Goal: Use online tool/utility: Utilize a website feature to perform a specific function

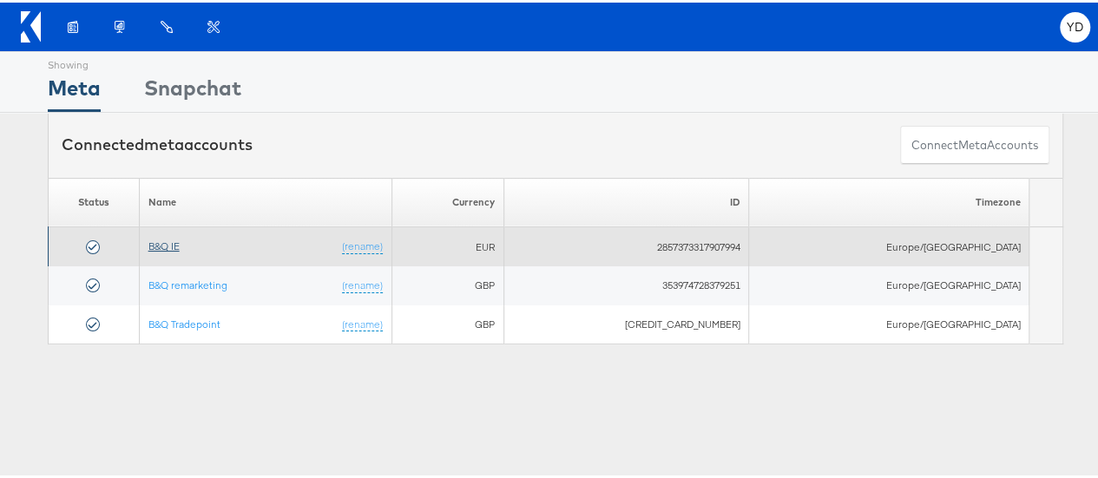
click at [172, 242] on link "B&Q IE" at bounding box center [163, 243] width 31 height 13
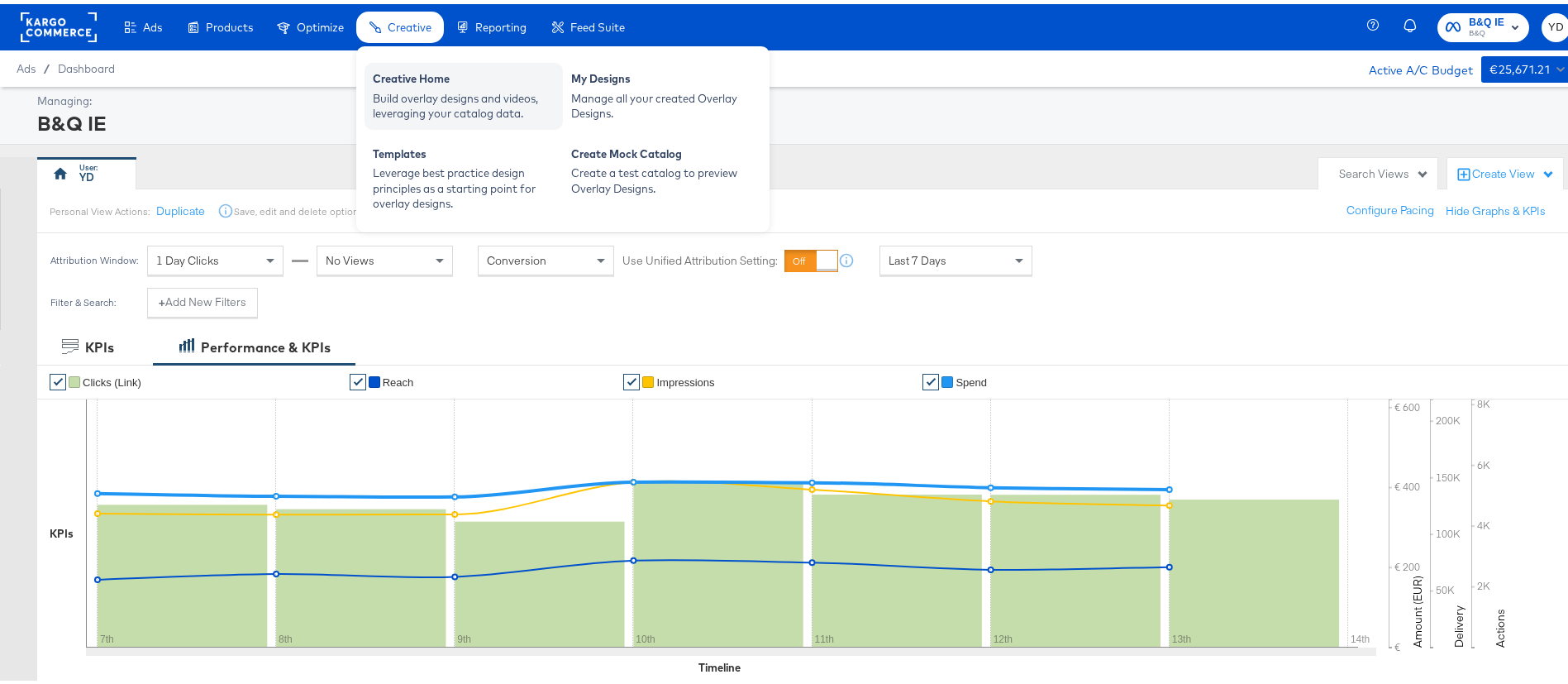
click at [480, 107] on div "Build overlay designs and videos, leveraging your catalog data." at bounding box center [464, 102] width 182 height 30
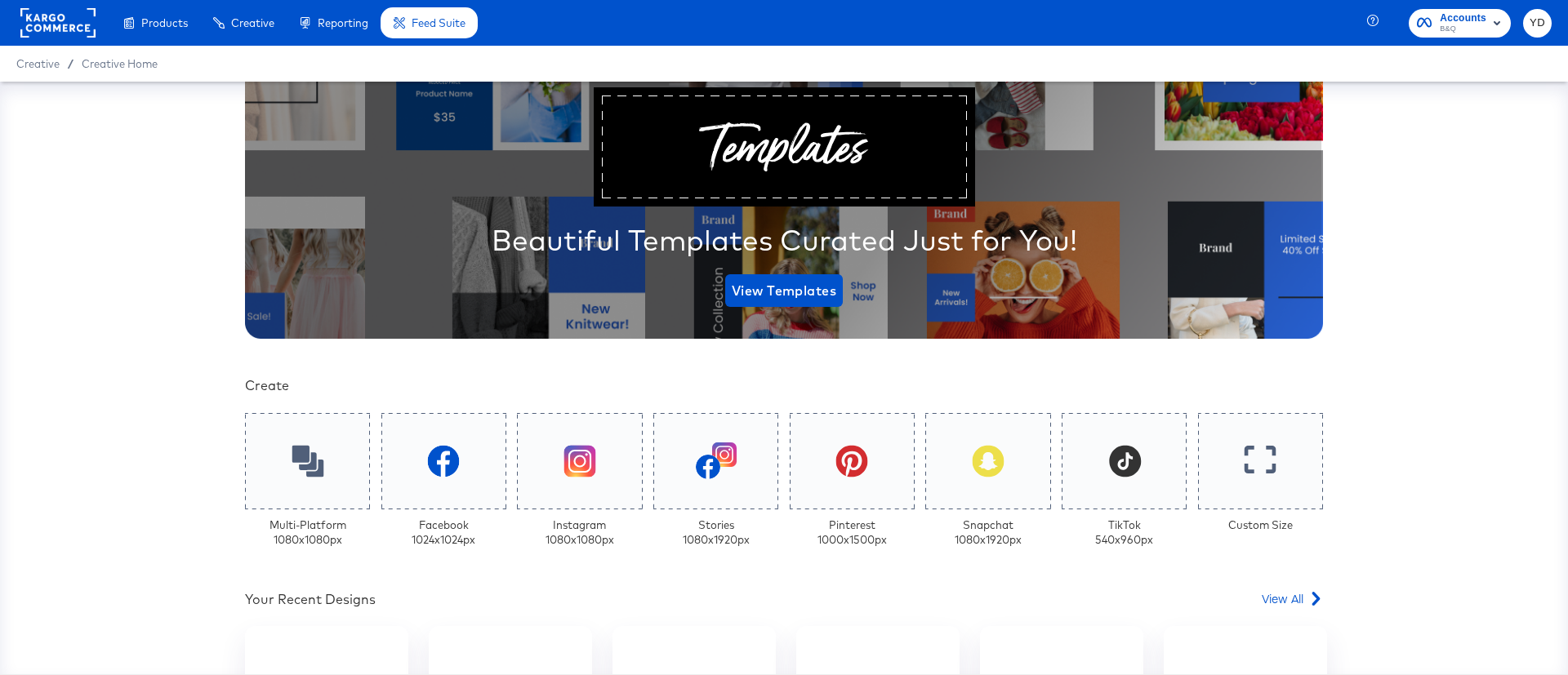
scroll to position [244, 0]
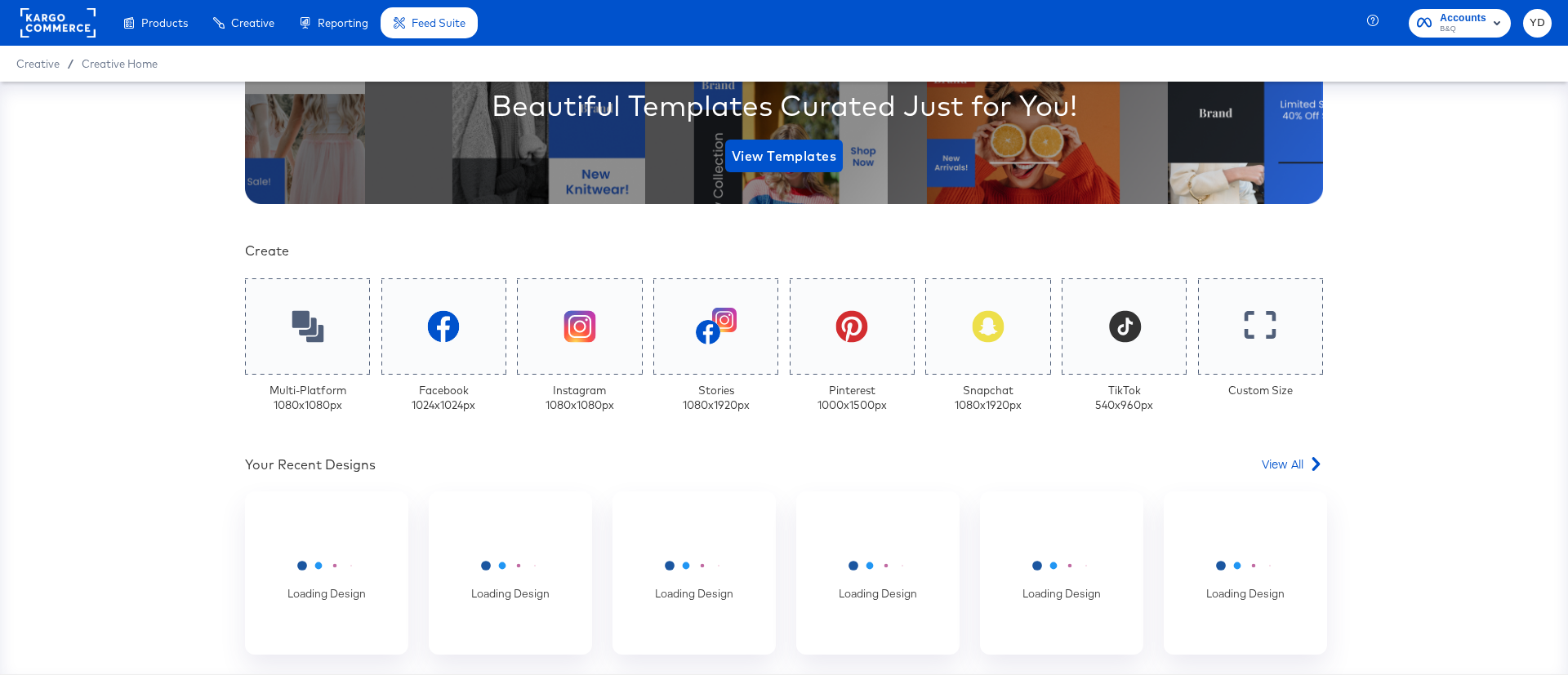
click at [139, 316] on div "Your Custom Templates Beautiful Templates Curated Just for You! View Templates …" at bounding box center [784, 378] width 1568 height 592
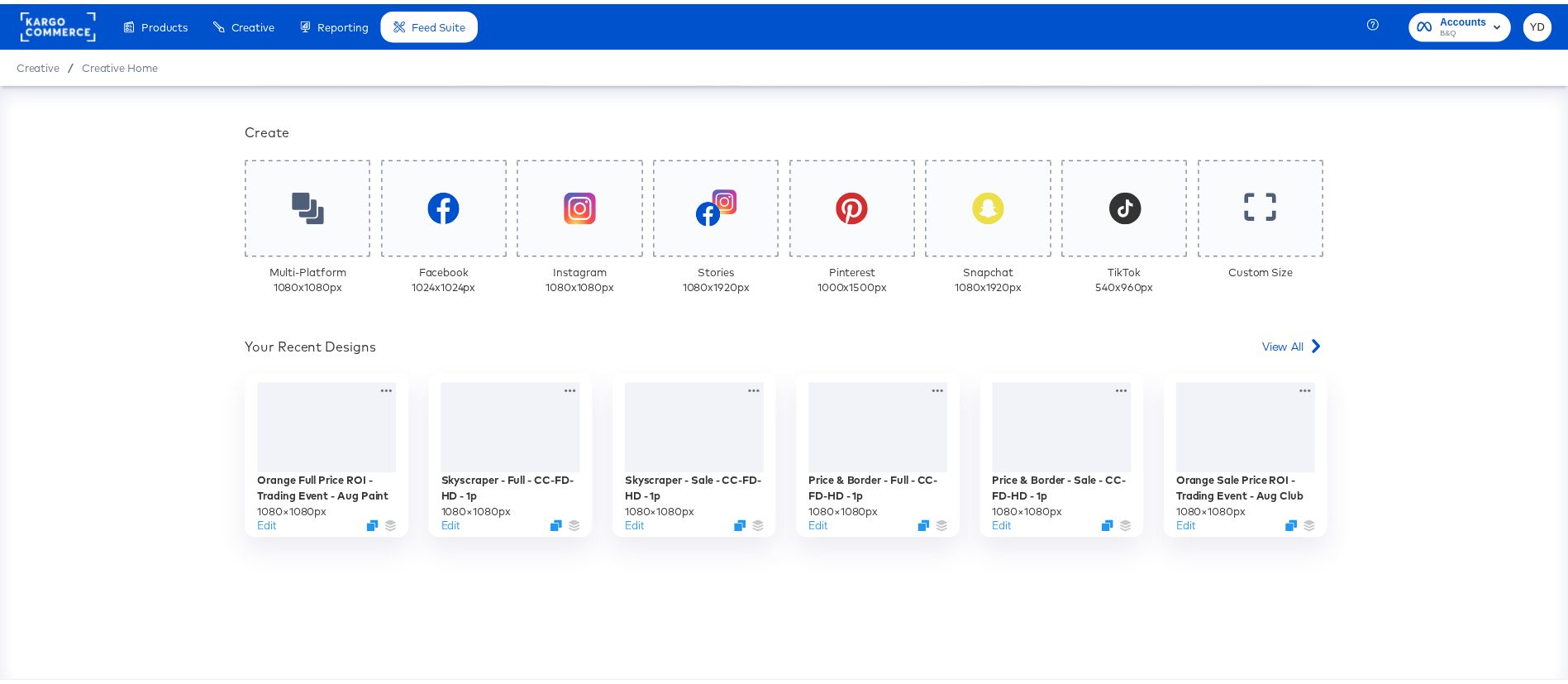
scroll to position [408, 0]
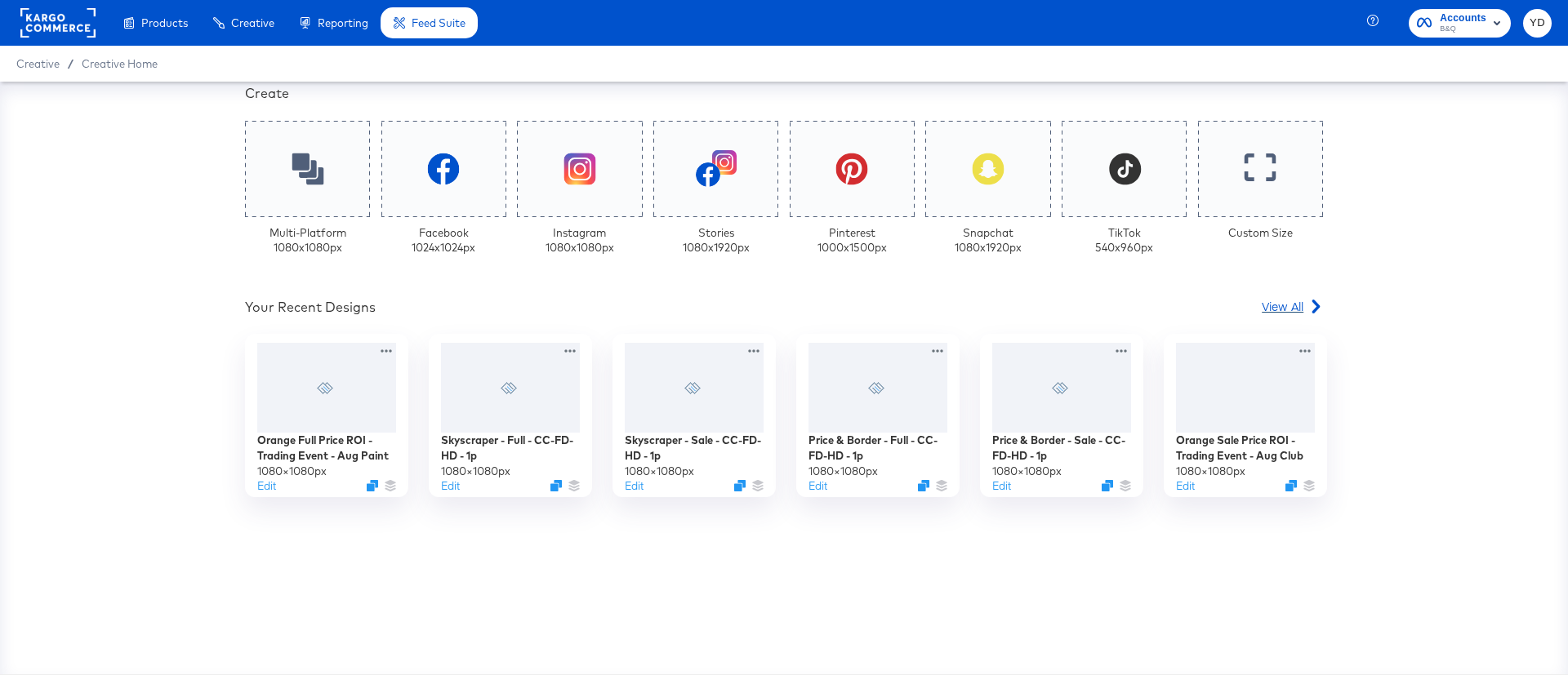
click at [1292, 300] on span "View All" at bounding box center [1282, 306] width 41 height 16
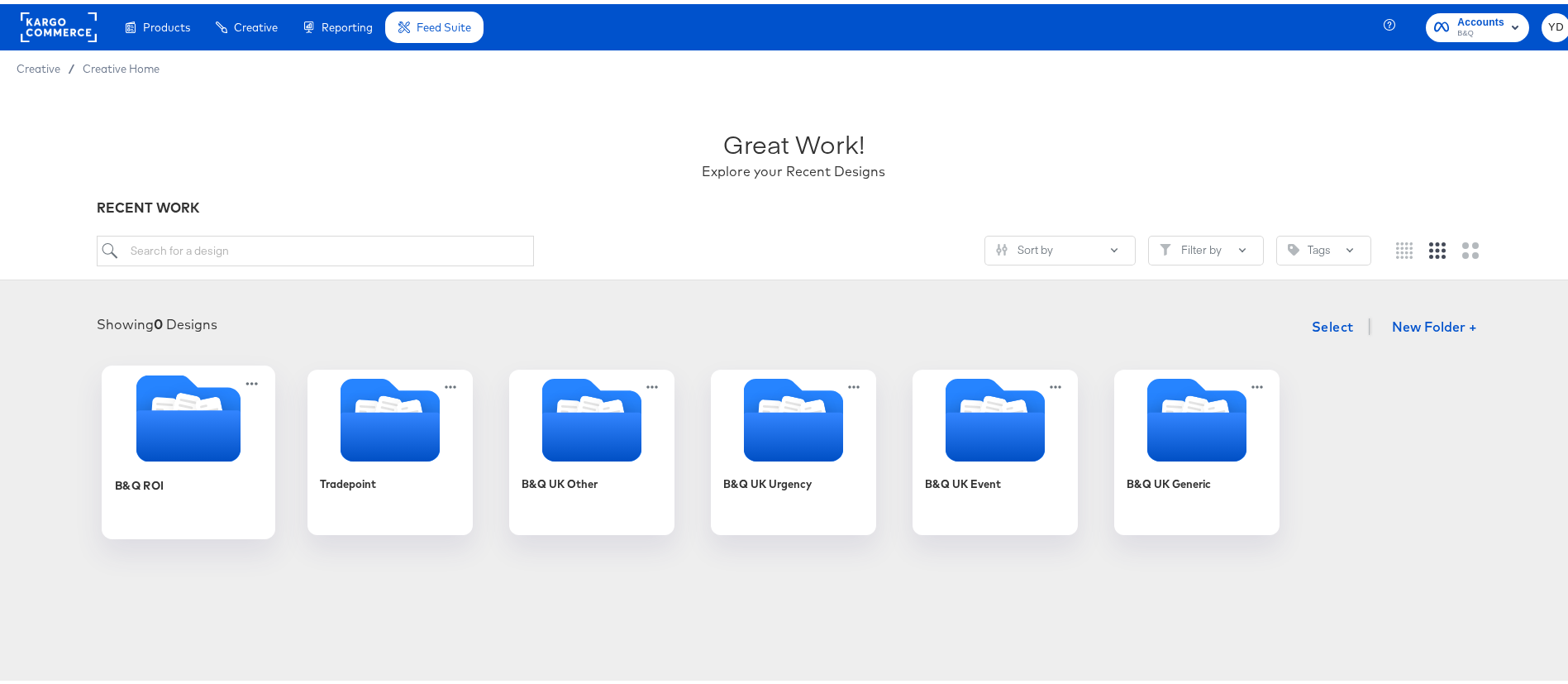
click at [210, 431] on icon "Folder" at bounding box center [188, 432] width 104 height 51
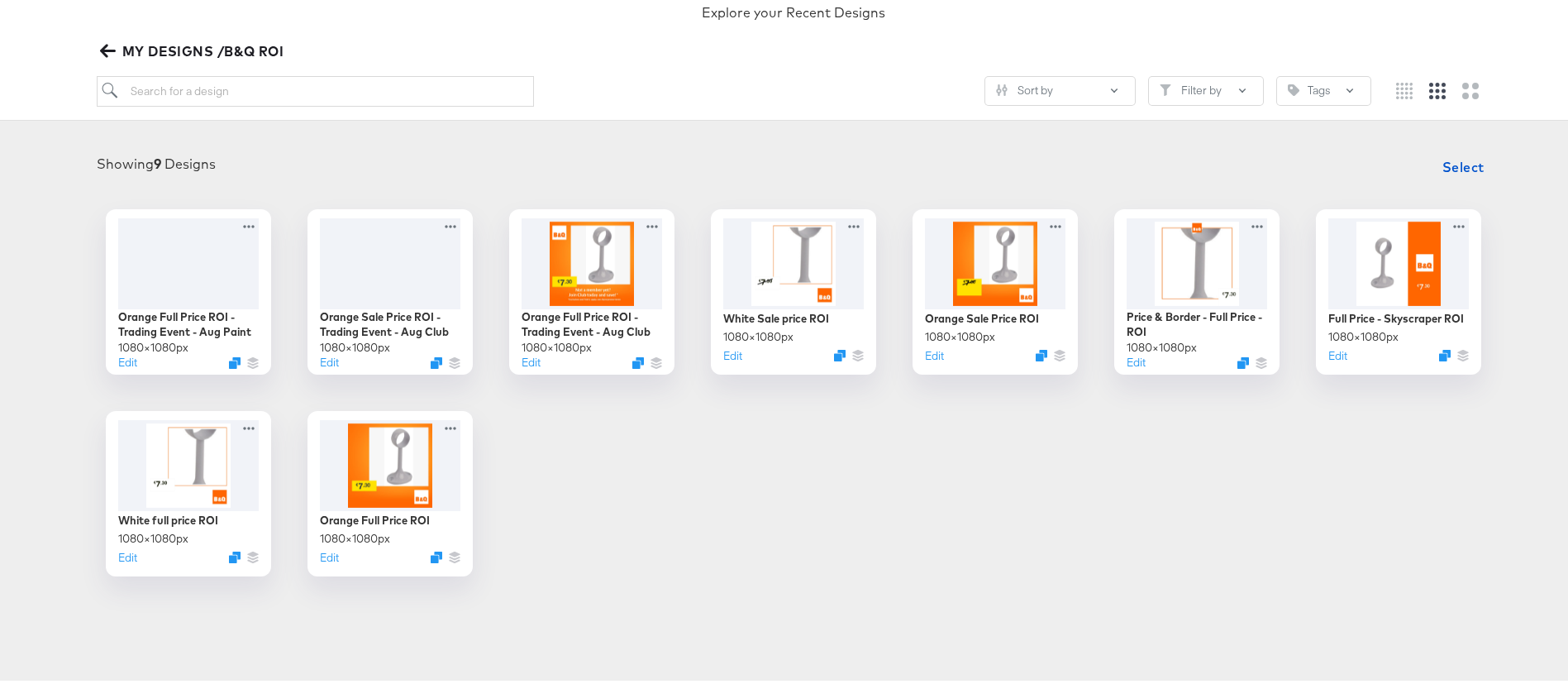
scroll to position [124, 0]
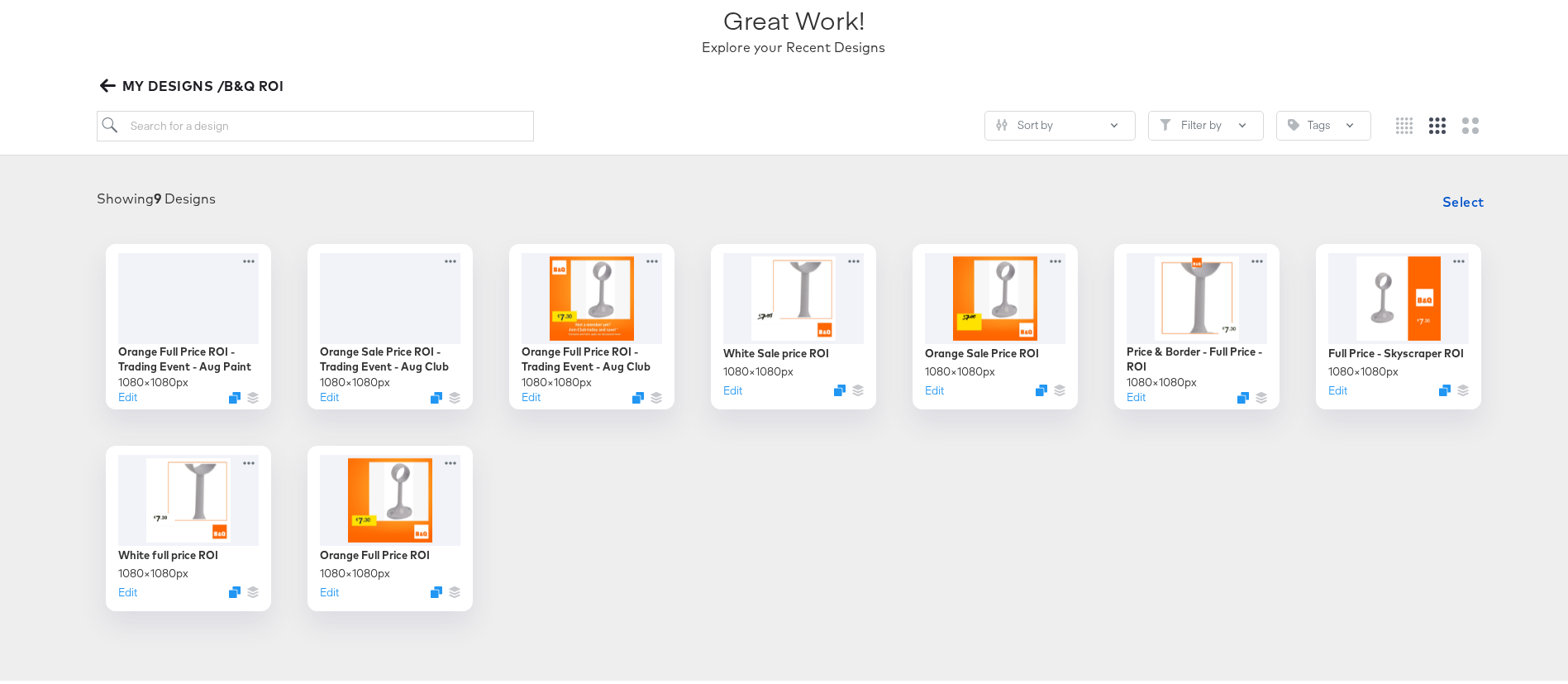
click at [490, 430] on div "Orange Full Price ROI - Trading Event - Aug Paint 1080 × 1080 px Edit Orange Sa…" at bounding box center [793, 423] width 1554 height 367
click at [634, 400] on icon "Duplicate" at bounding box center [640, 396] width 12 height 12
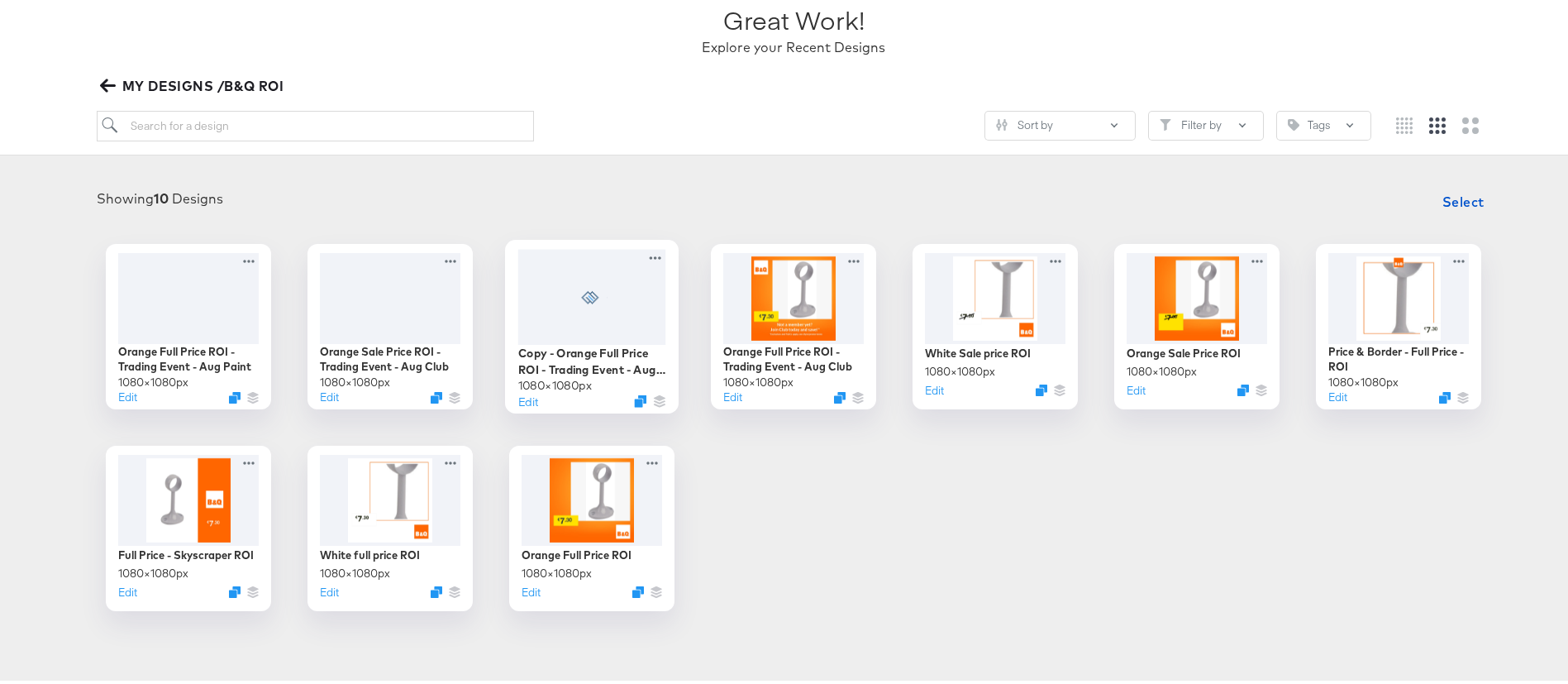
click at [712, 458] on div "Orange Full Price ROI - Trading Event - Aug Paint 1080 × 1080 px Edit Orange Sa…" at bounding box center [793, 423] width 1554 height 367
click at [519, 397] on button "Edit" at bounding box center [527, 396] width 20 height 15
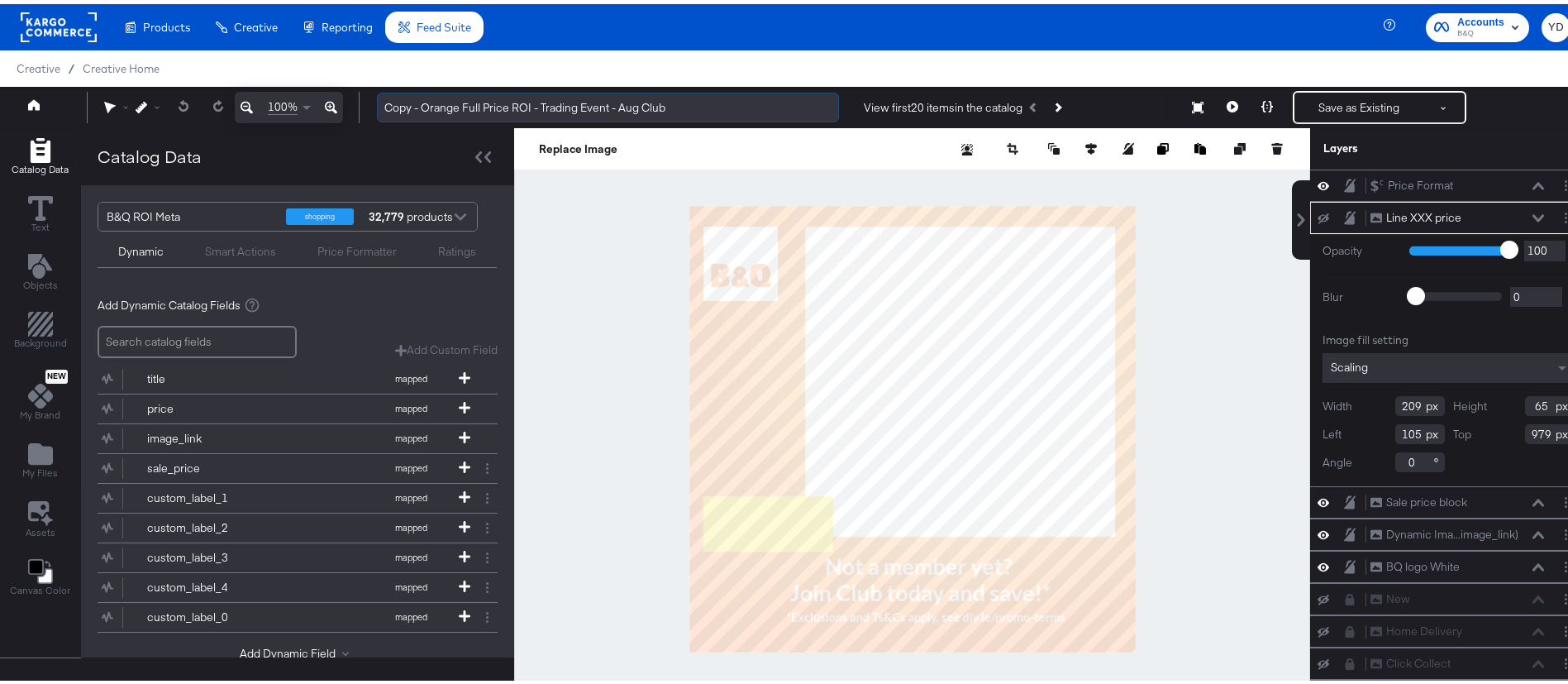
click at [666, 97] on input "Copy - Orange Full Price ROI - Trading Event - Aug Club" at bounding box center [607, 104] width 462 height 30
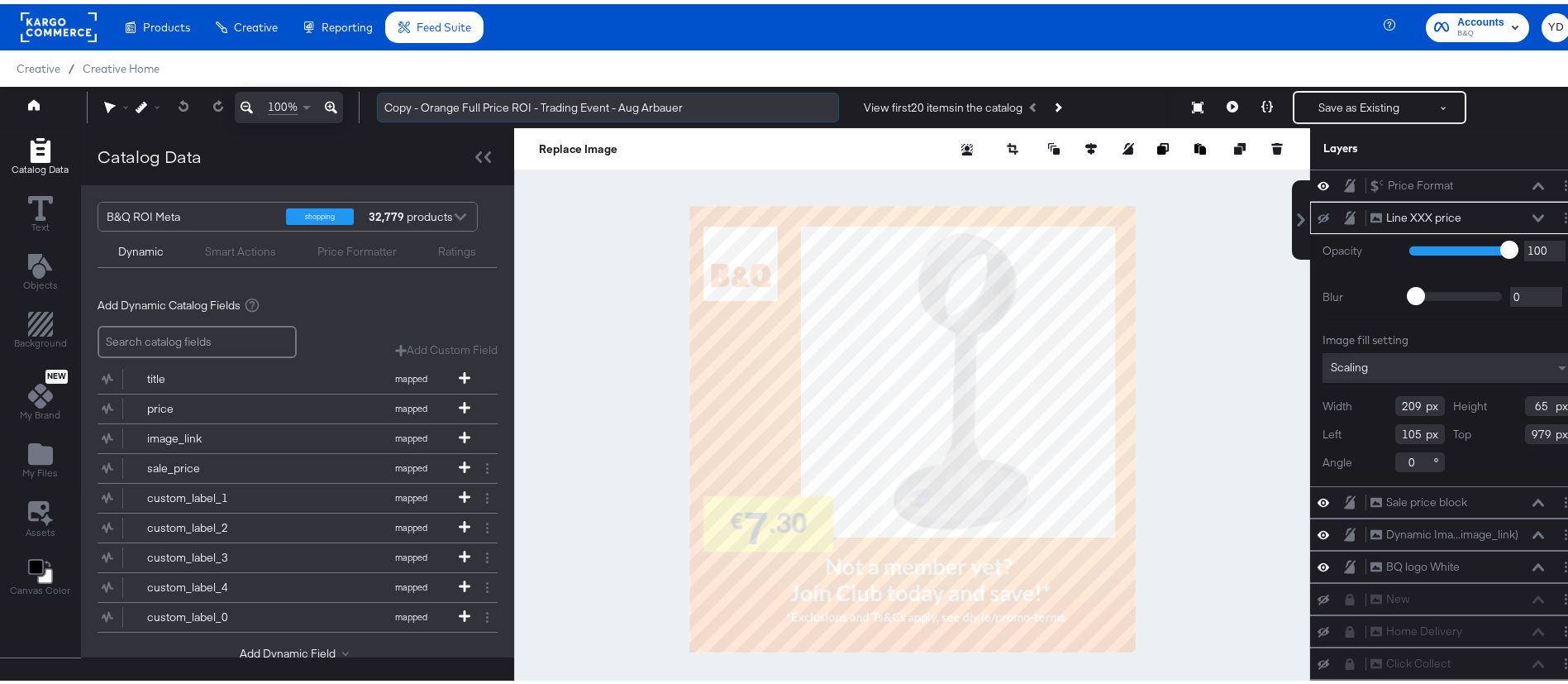
click at [418, 107] on input "Copy - Orange Full Price ROI - Trading Event - Aug Arbauer" at bounding box center [607, 104] width 462 height 30
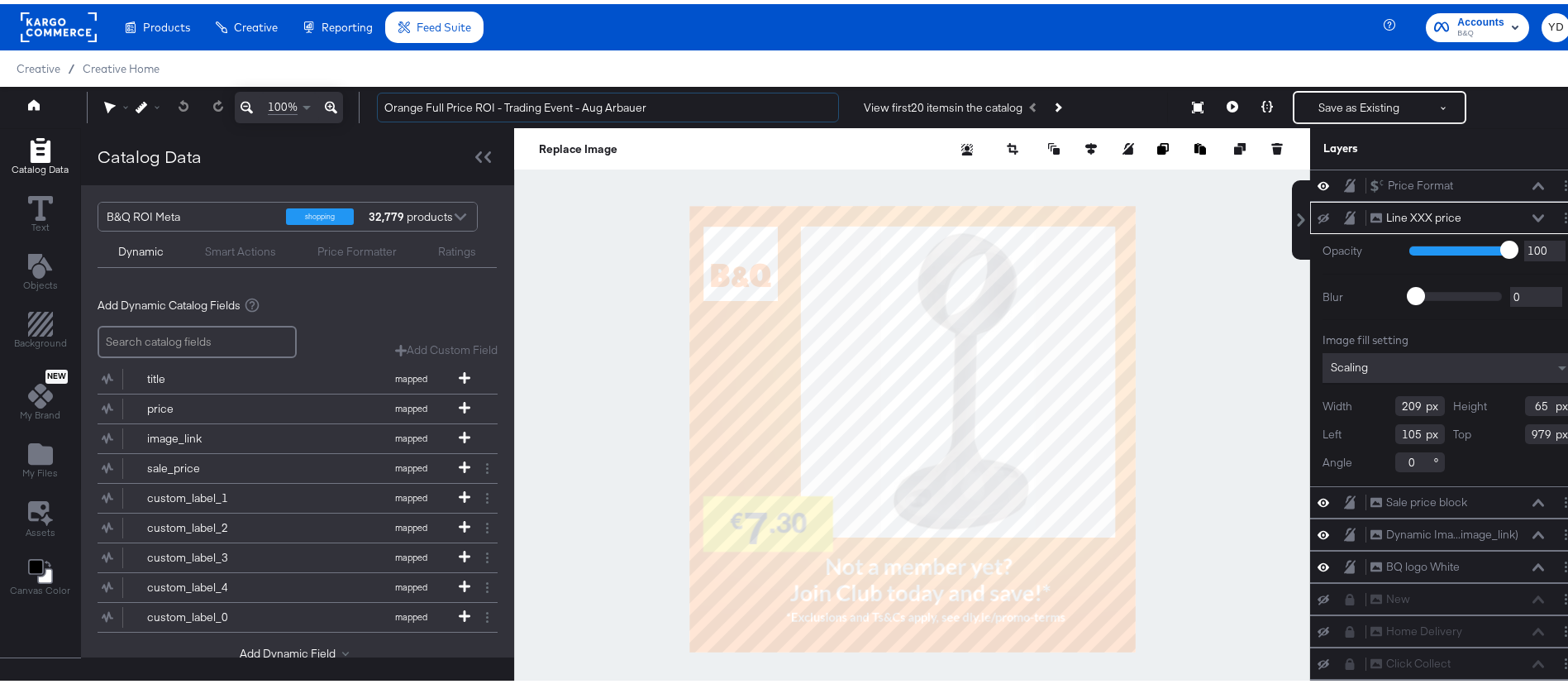
type input "Orange Full Price ROI - Trading Event - Aug Arbauer"
click at [1214, 330] on div at bounding box center [912, 425] width 796 height 602
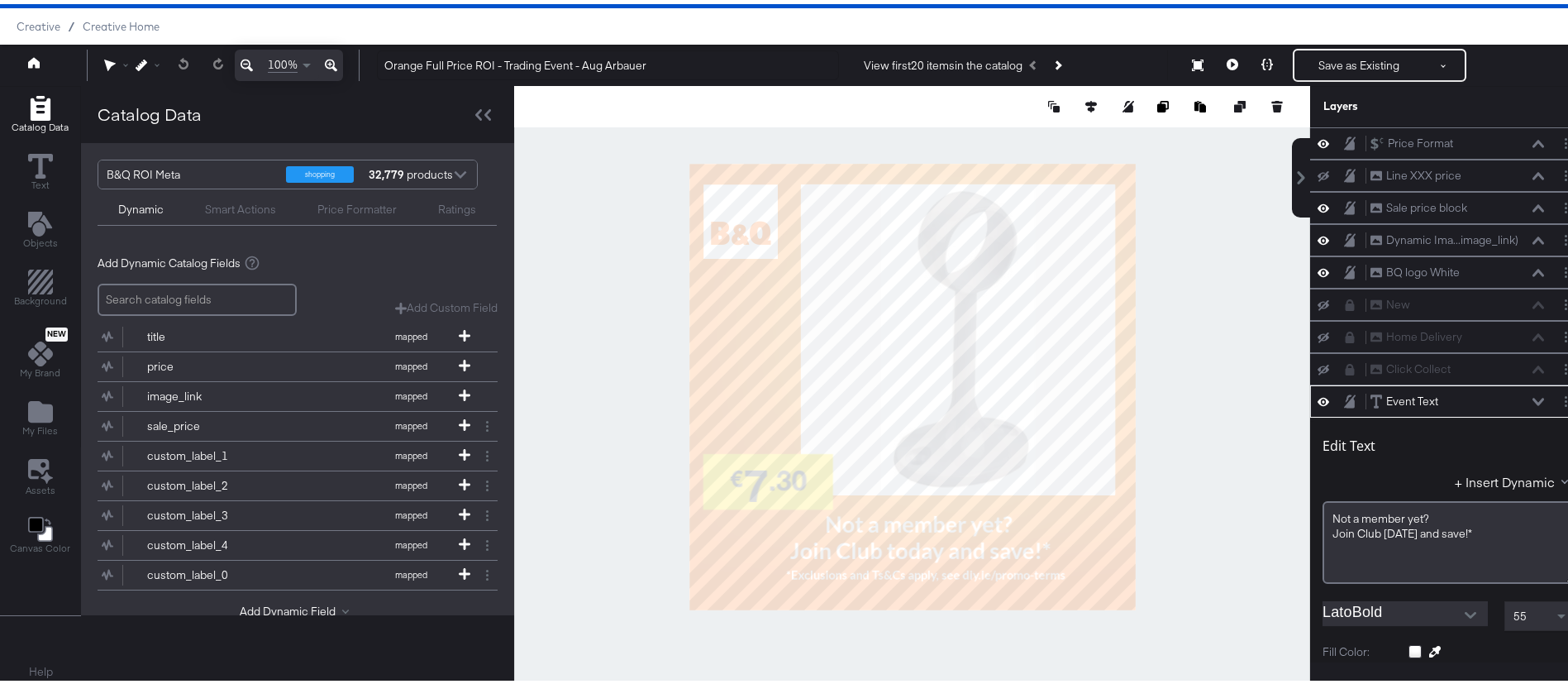
scroll to position [258, 0]
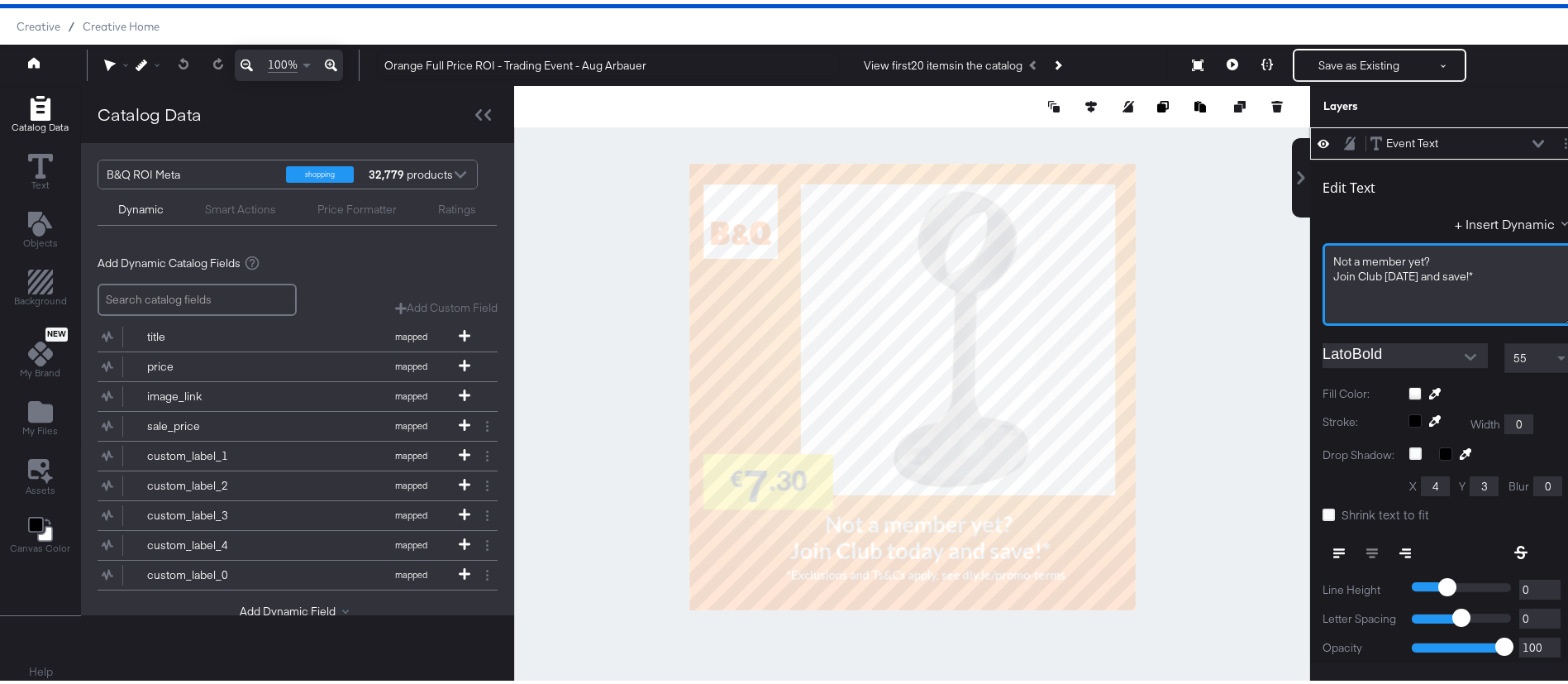
click at [1457, 277] on div "Join Club today and save!*" at bounding box center [1448, 272] width 230 height 15
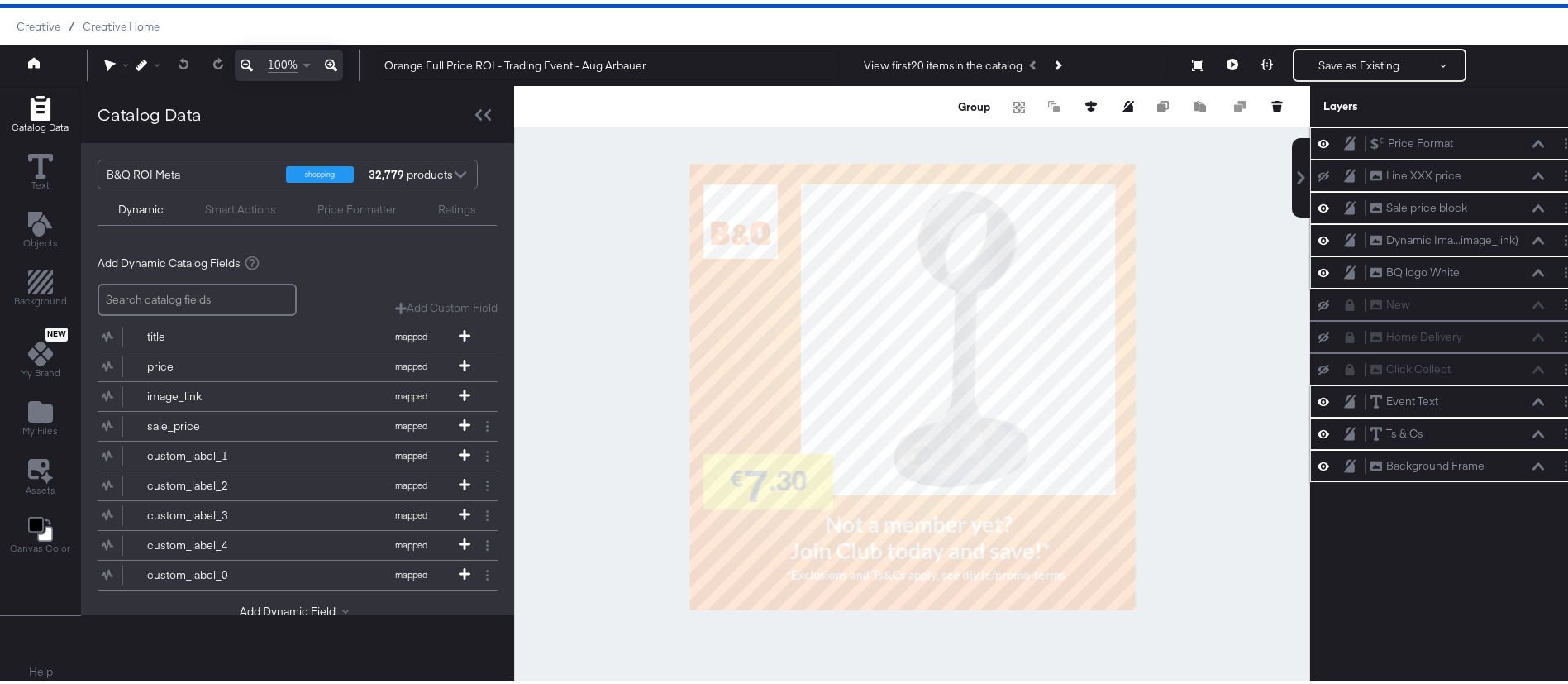
scroll to position [0, 0]
click at [1172, 411] on div at bounding box center [912, 383] width 796 height 602
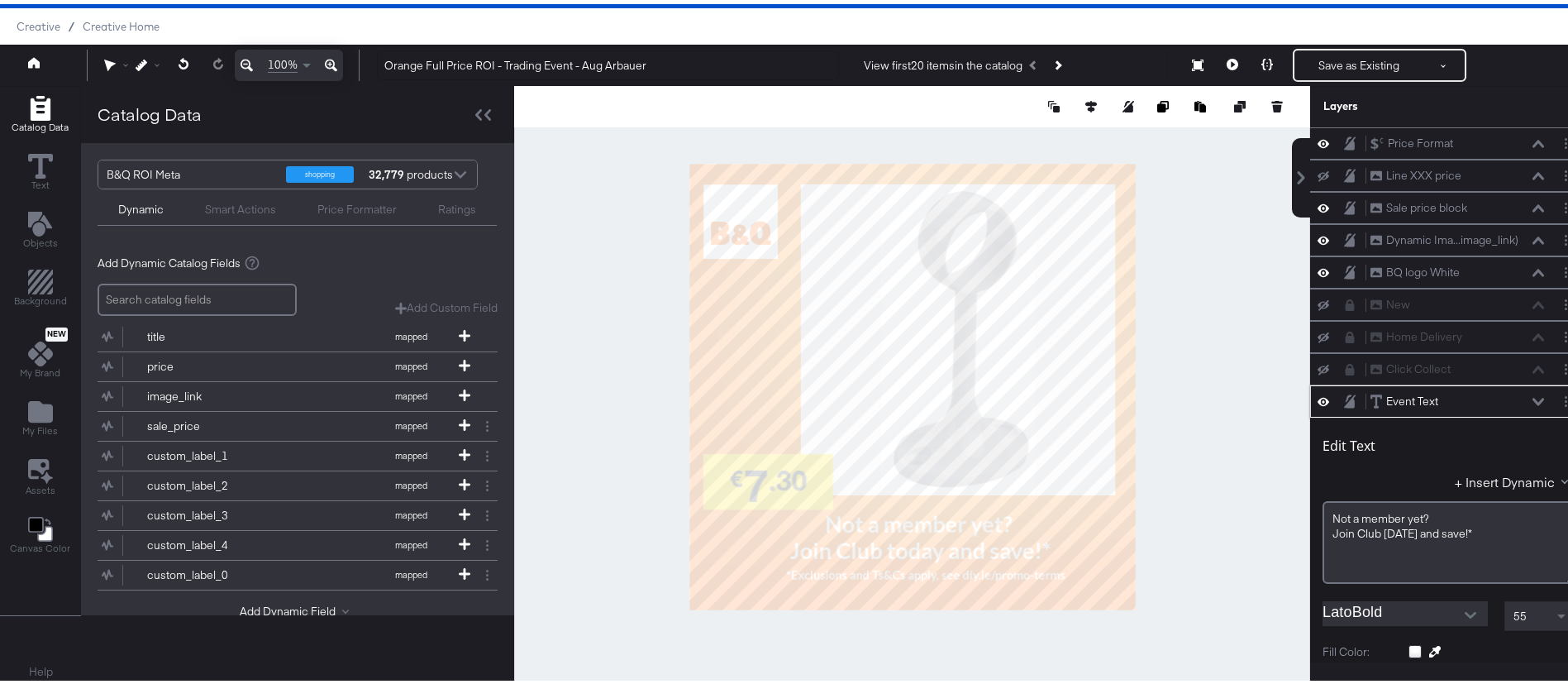
scroll to position [258, 0]
